Goal: Task Accomplishment & Management: Use online tool/utility

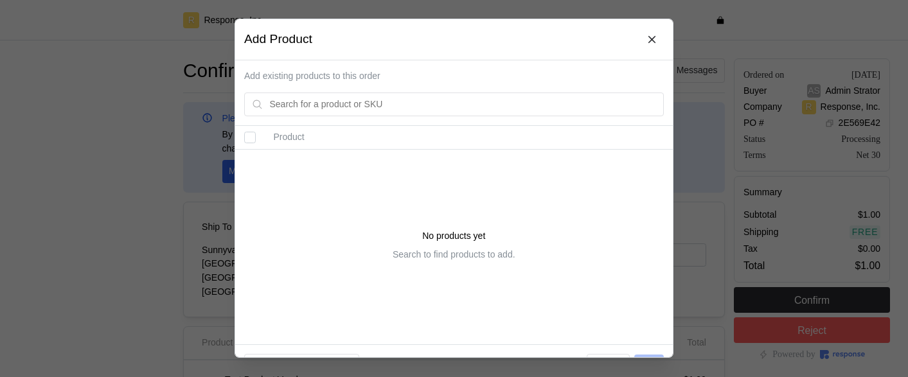
scroll to position [300, 0]
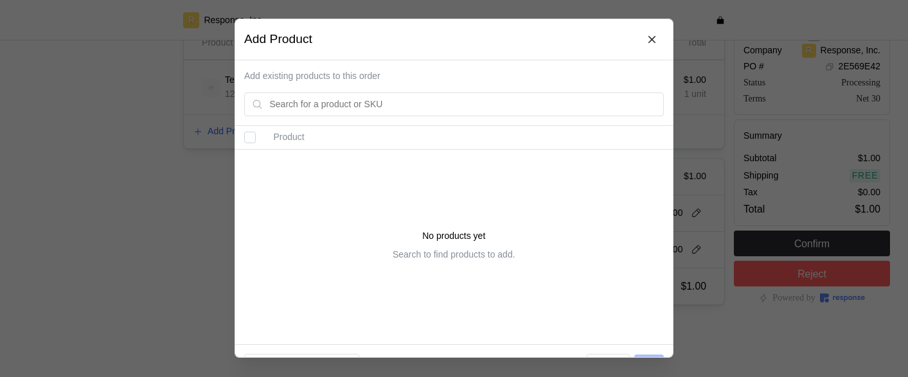
click at [698, 254] on div at bounding box center [454, 188] width 908 height 377
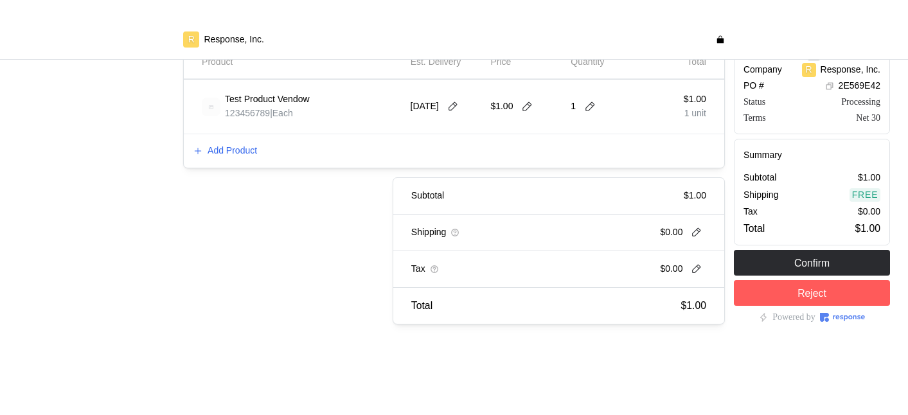
scroll to position [262, 0]
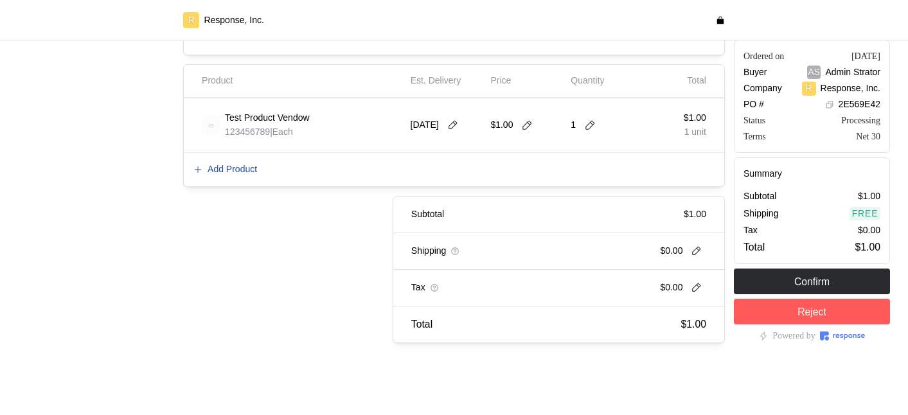
click at [216, 172] on p "Add Product" at bounding box center [232, 170] width 49 height 14
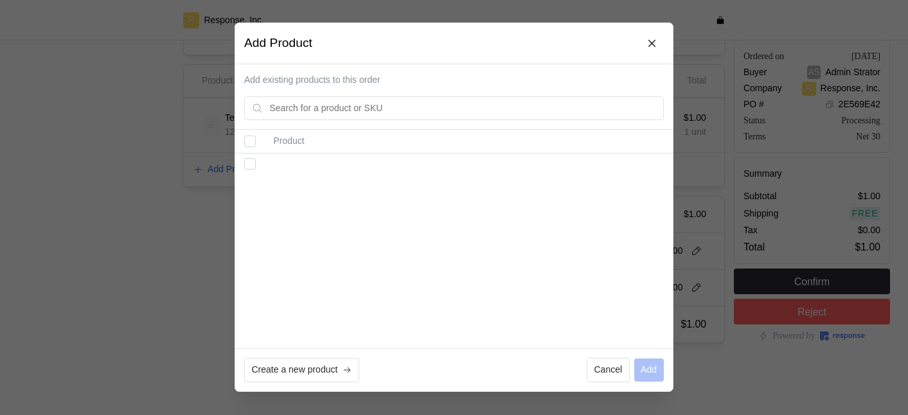
click at [496, 263] on div "Product" at bounding box center [453, 239] width 437 height 218
click at [250, 174] on input "Select record 1" at bounding box center [250, 172] width 12 height 12
checkbox input "false"
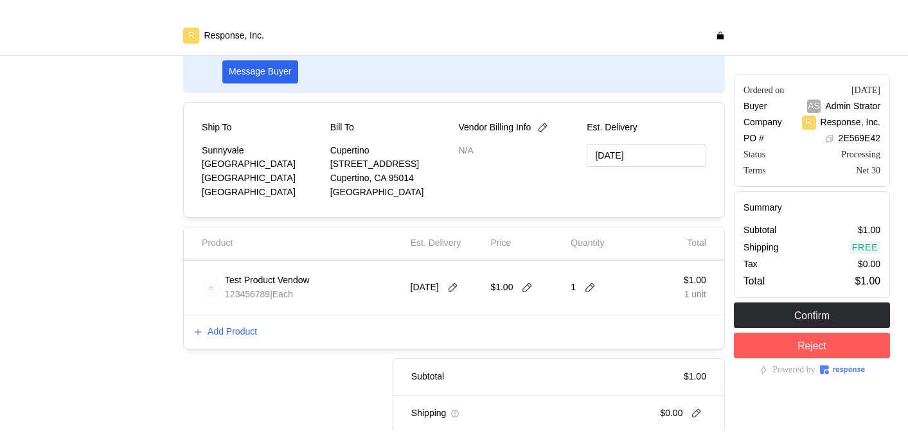
scroll to position [137, 0]
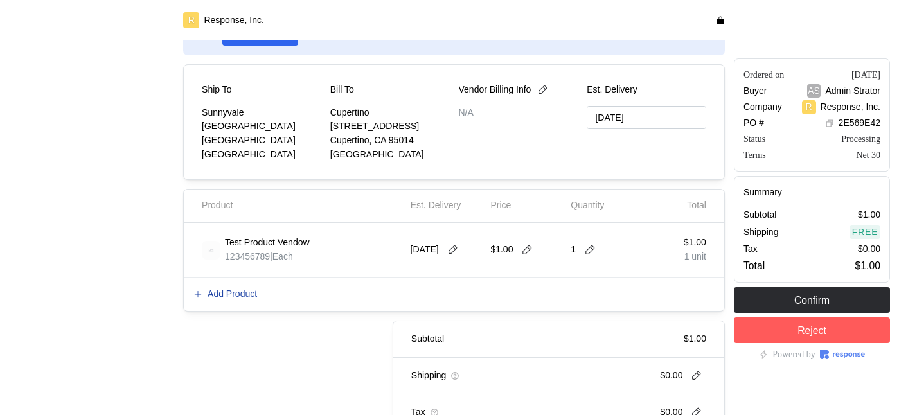
click at [238, 292] on p "Add Product" at bounding box center [232, 294] width 49 height 14
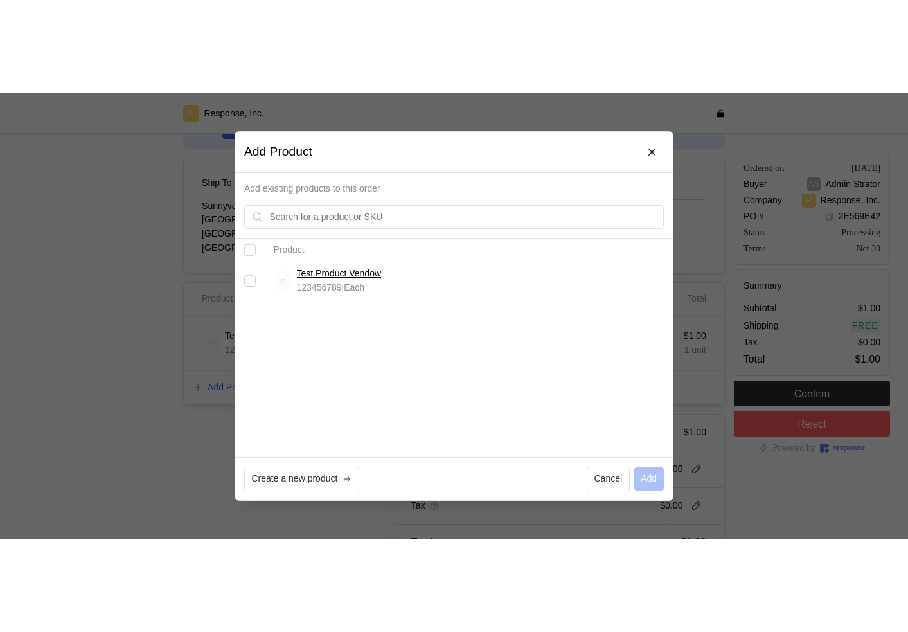
scroll to position [46, 0]
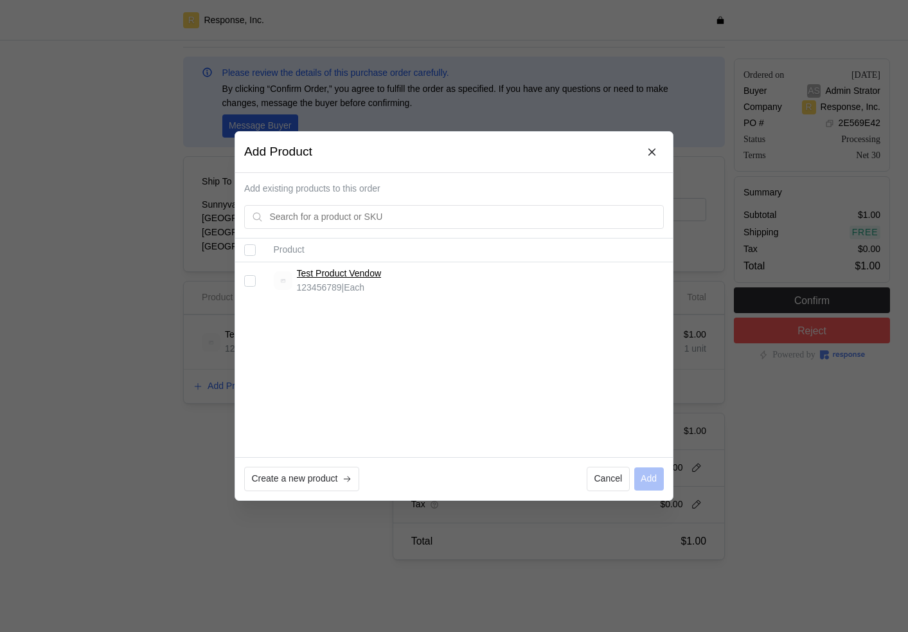
click at [252, 280] on input "Select record 1" at bounding box center [250, 281] width 12 height 12
checkbox input "false"
click at [309, 376] on p "Create a new product" at bounding box center [295, 479] width 86 height 14
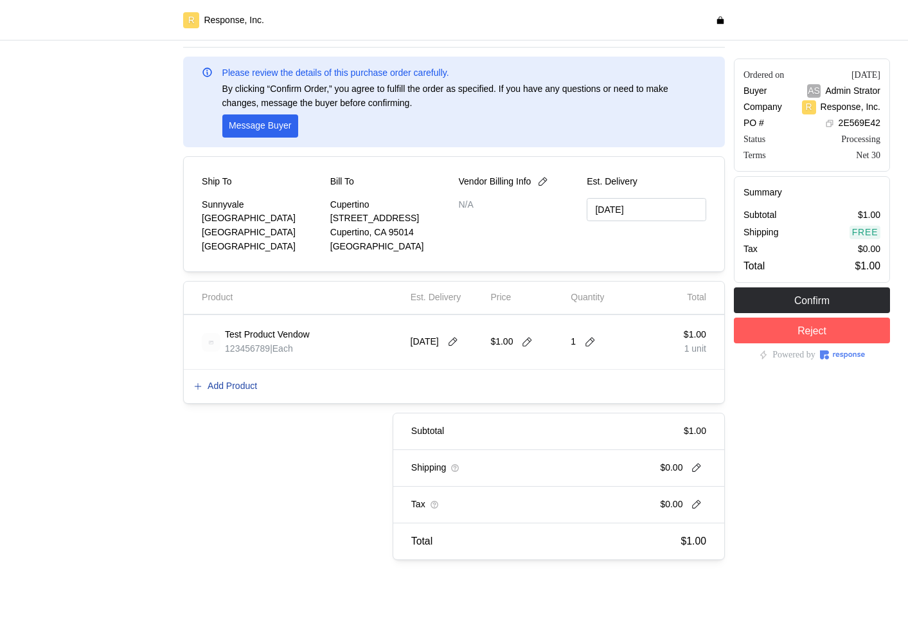
click at [247, 376] on p "Add Product" at bounding box center [232, 386] width 49 height 14
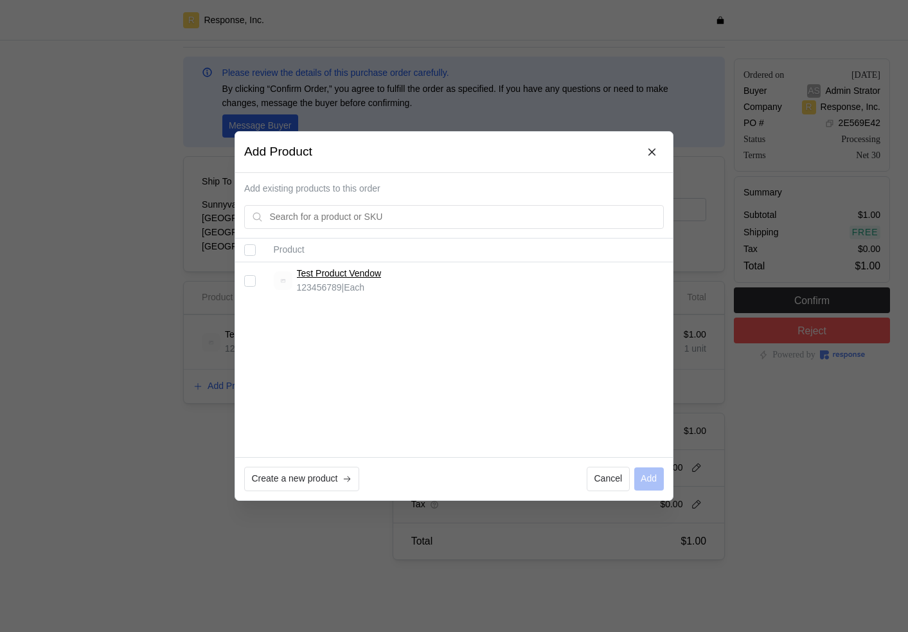
click at [89, 376] on div at bounding box center [454, 316] width 908 height 632
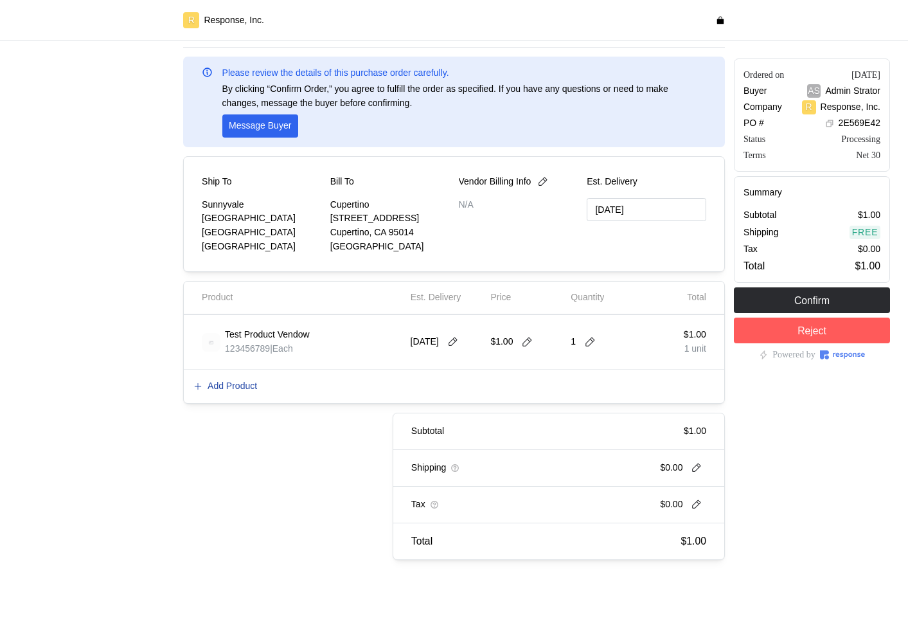
click at [233, 376] on p "Add Product" at bounding box center [232, 386] width 49 height 14
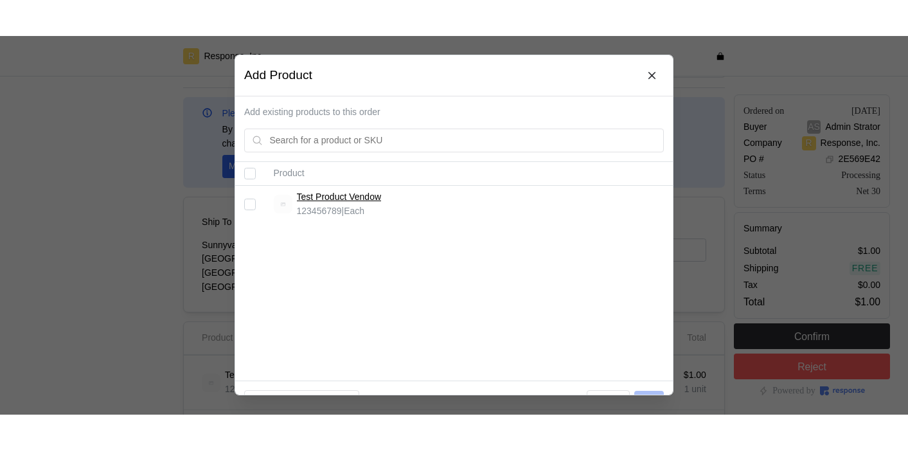
scroll to position [42, 0]
